Goal: Navigation & Orientation: Find specific page/section

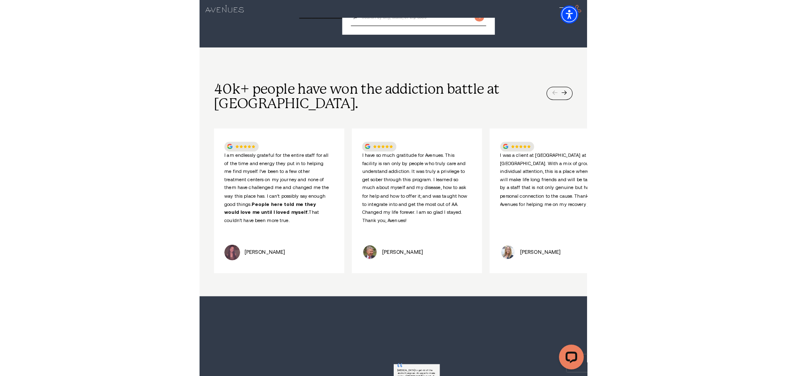
scroll to position [364, 0]
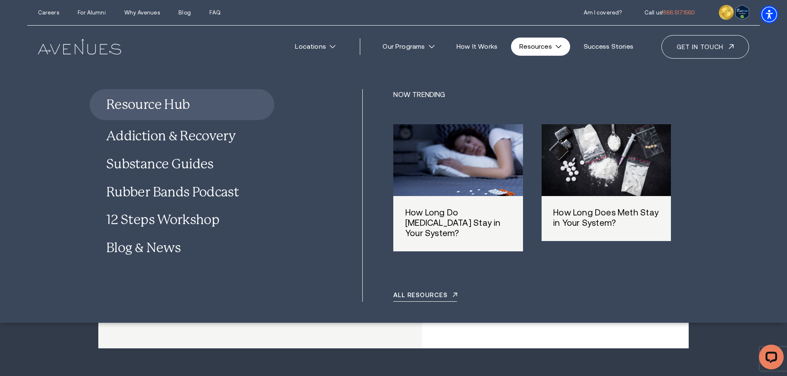
click at [547, 50] on link "Resources" at bounding box center [540, 47] width 59 height 18
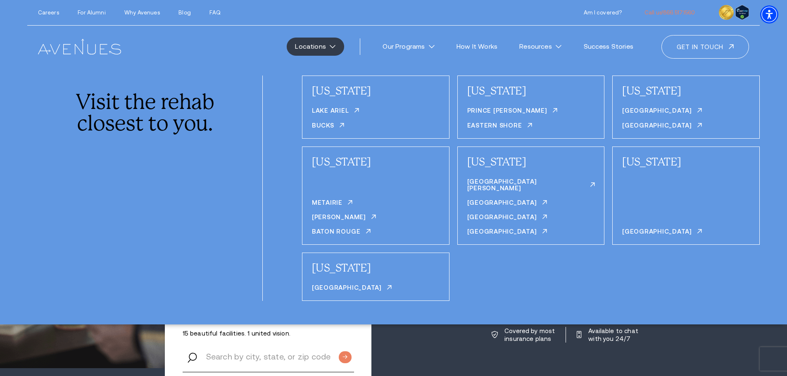
click at [321, 49] on link "Locations" at bounding box center [315, 47] width 57 height 18
